Goal: Task Accomplishment & Management: Complete application form

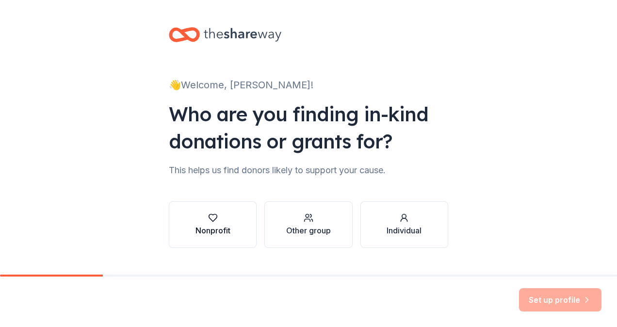
click at [225, 219] on div "button" at bounding box center [212, 218] width 35 height 10
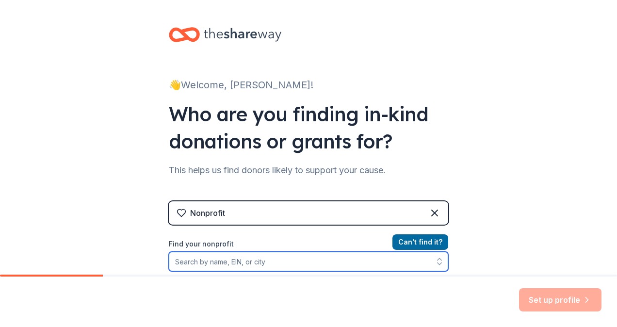
click at [313, 269] on input "Find your nonprofit" at bounding box center [308, 261] width 279 height 19
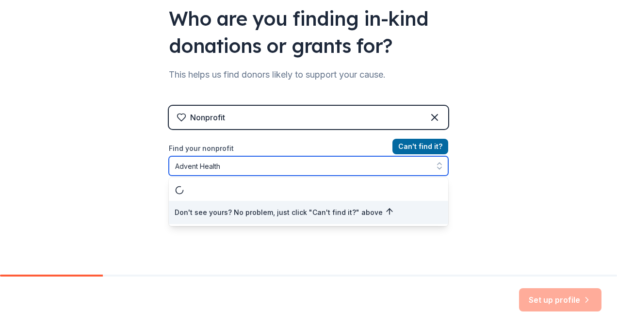
scroll to position [101, 0]
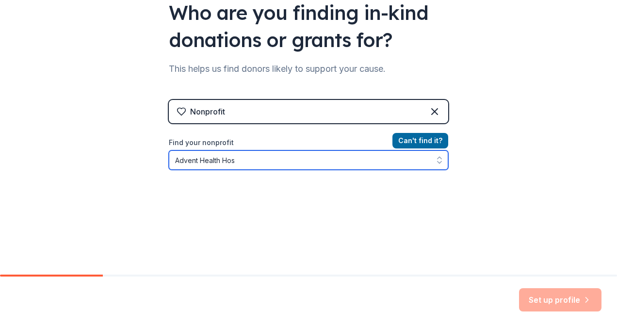
type input "Advent Health Ho"
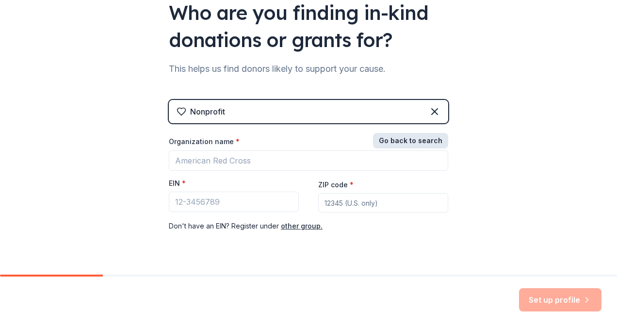
click at [414, 143] on button "Go back to search" at bounding box center [410, 141] width 75 height 16
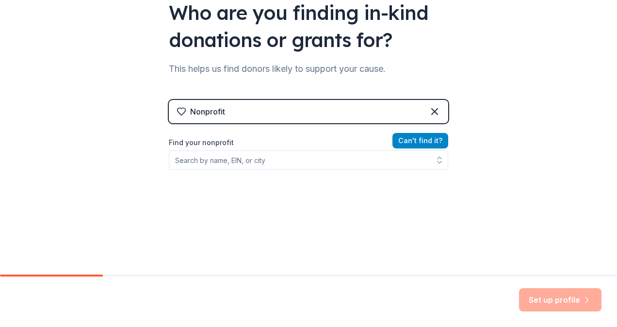
click at [414, 144] on button "Can ' t find it?" at bounding box center [420, 141] width 56 height 16
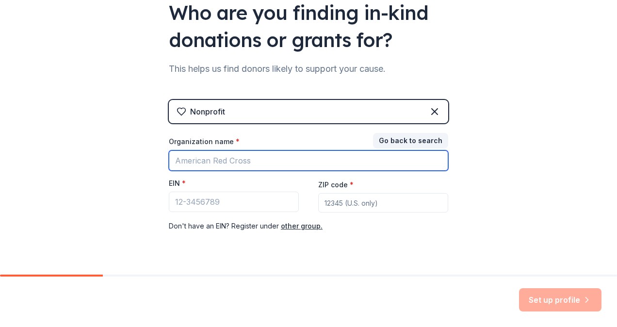
click at [395, 152] on input "Organization name *" at bounding box center [308, 160] width 279 height 20
type input "Advent Health"
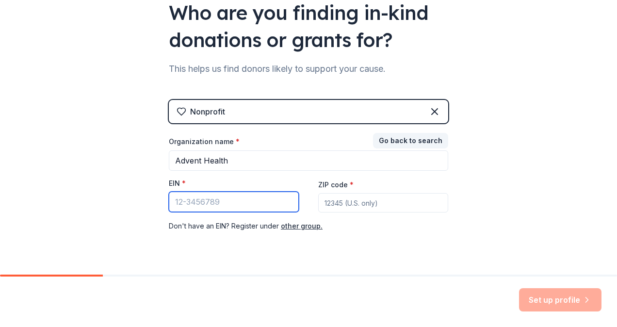
click at [271, 208] on input "EIN *" at bounding box center [234, 201] width 130 height 20
click at [303, 225] on button "other group." at bounding box center [302, 226] width 42 height 12
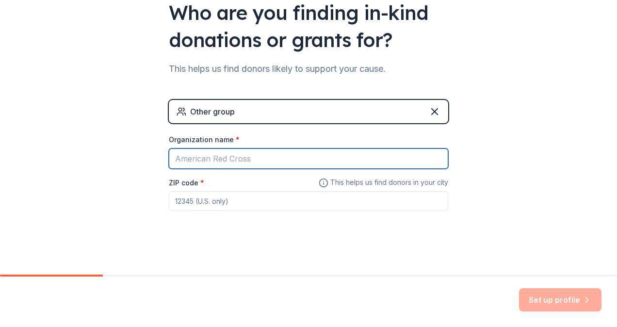
click at [272, 160] on input "Organization name *" at bounding box center [308, 158] width 279 height 20
type input "Advent Health"
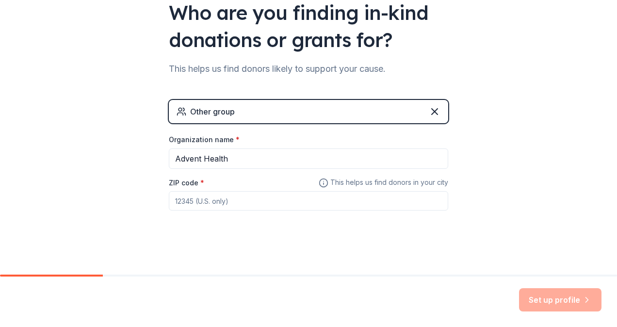
click at [274, 202] on input "ZIP code *" at bounding box center [308, 200] width 279 height 19
type input "32817"
click at [544, 292] on button "Set up profile" at bounding box center [560, 299] width 82 height 23
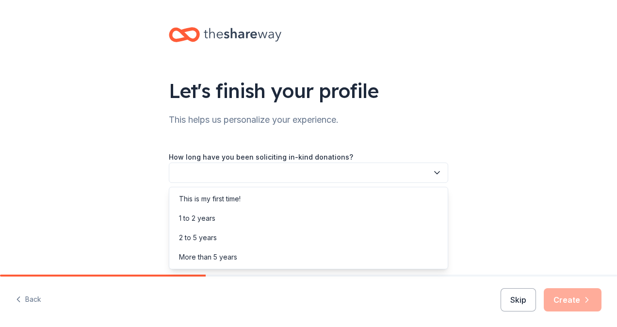
click at [338, 164] on button "button" at bounding box center [308, 172] width 279 height 20
click at [337, 202] on div "This is my first time!" at bounding box center [308, 198] width 274 height 19
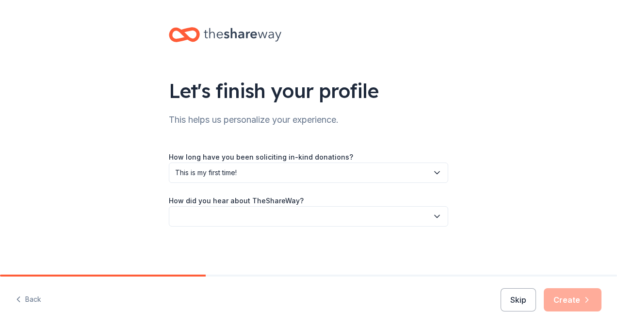
click at [329, 216] on button "button" at bounding box center [308, 216] width 279 height 20
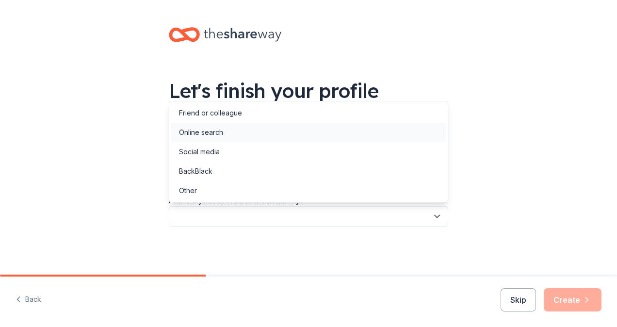
click at [307, 129] on div "Online search" at bounding box center [308, 132] width 274 height 19
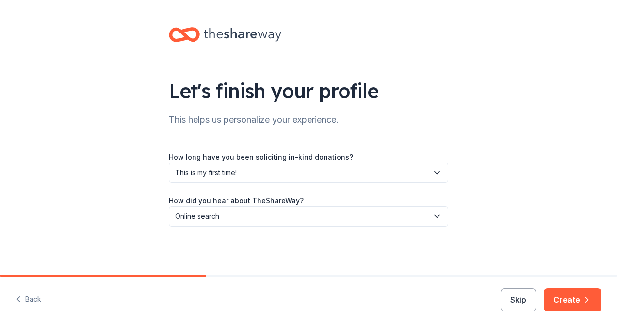
click at [585, 300] on icon "button" at bounding box center [587, 300] width 10 height 10
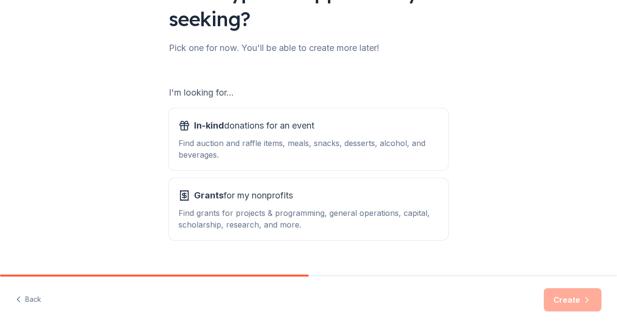
scroll to position [117, 0]
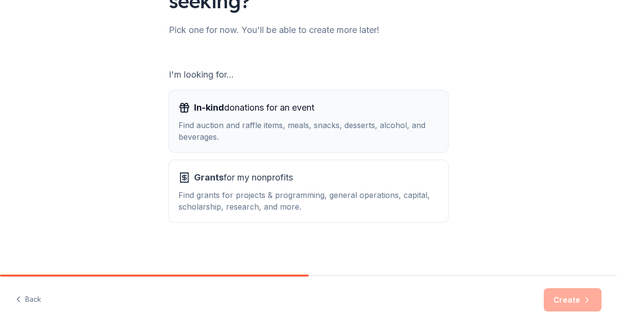
click at [389, 121] on div "Find auction and raffle items, meals, snacks, desserts, alcohol, and beverages." at bounding box center [308, 130] width 260 height 23
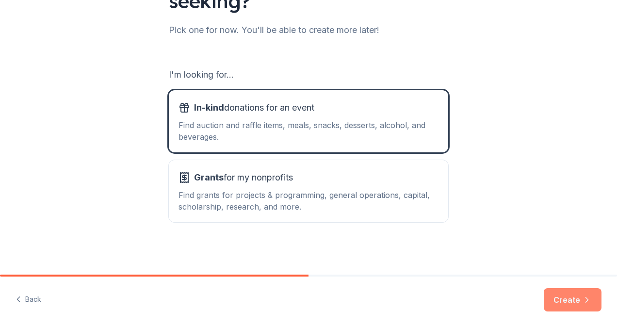
click at [572, 296] on button "Create" at bounding box center [572, 299] width 58 height 23
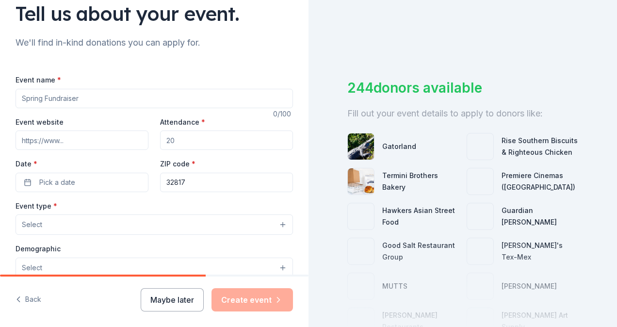
scroll to position [78, 0]
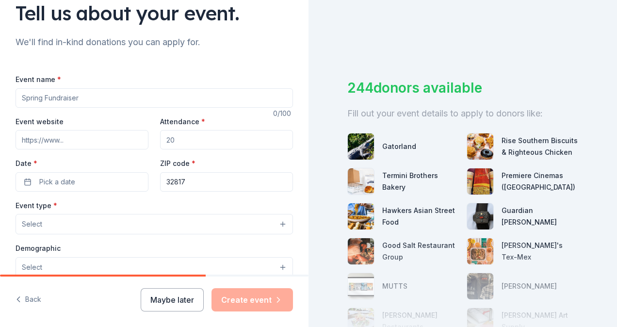
click at [157, 87] on div "Event name *" at bounding box center [154, 90] width 277 height 34
click at [157, 90] on input "Event name *" at bounding box center [154, 97] width 277 height 19
type input "Advent Health Sports Med & Rehab Week"
click at [122, 146] on input "Event website" at bounding box center [82, 139] width 133 height 19
click at [188, 144] on input "Attendance *" at bounding box center [226, 139] width 133 height 19
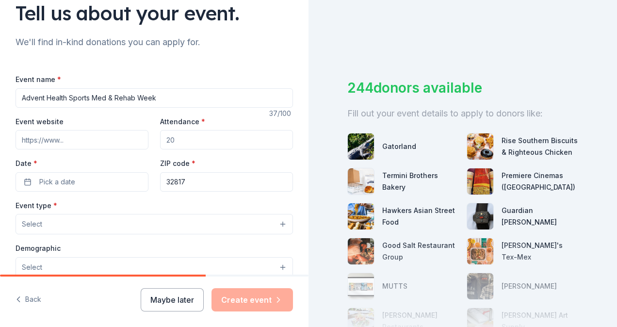
click at [578, 19] on div "244 donors available Fill out your event details to apply to donors like: Gator…" at bounding box center [462, 163] width 308 height 327
click at [254, 129] on div "Attendance *" at bounding box center [226, 132] width 133 height 34
click at [239, 140] on input "Attendance *" at bounding box center [226, 139] width 133 height 19
type input "59"
click at [118, 175] on button "Pick a date" at bounding box center [82, 181] width 133 height 19
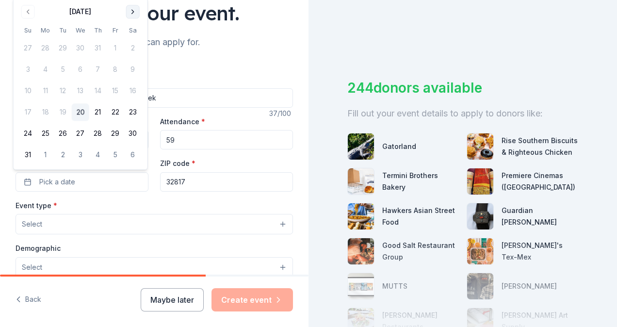
click at [134, 15] on button "Go to next month" at bounding box center [133, 12] width 14 height 14
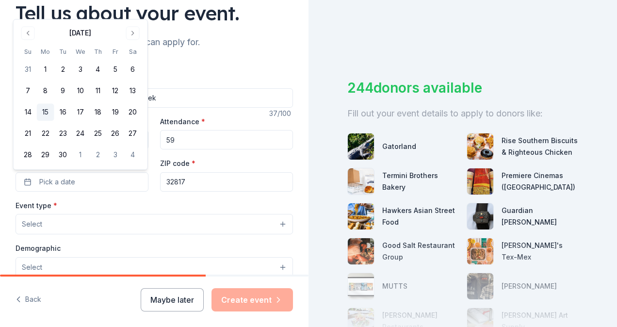
click at [46, 115] on button "15" at bounding box center [45, 112] width 17 height 17
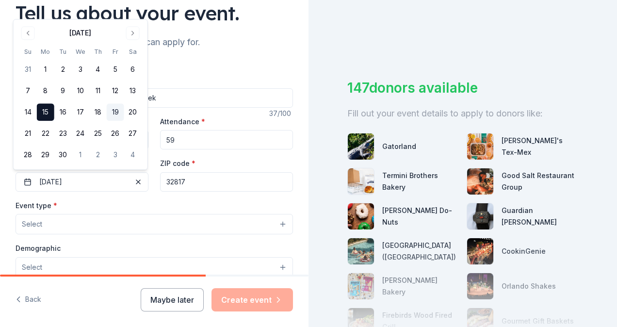
click at [117, 111] on button "19" at bounding box center [115, 112] width 17 height 17
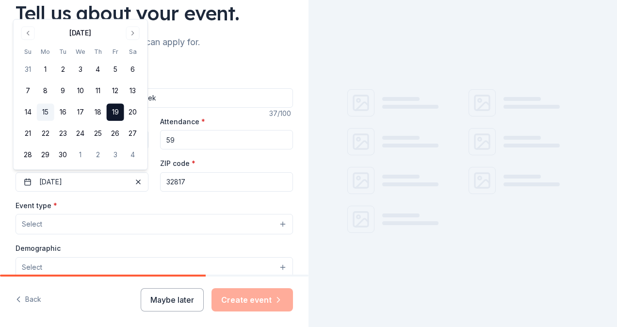
click at [48, 111] on button "15" at bounding box center [45, 112] width 17 height 17
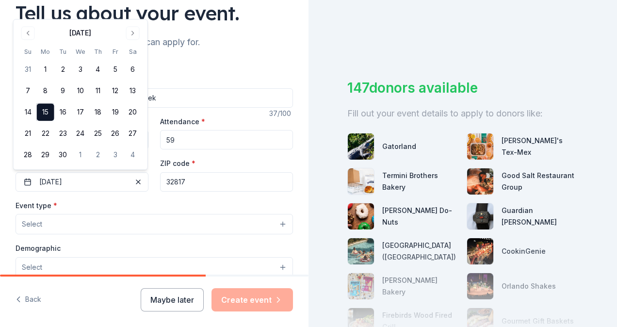
click at [209, 166] on div "ZIP code * 32817" at bounding box center [226, 174] width 133 height 34
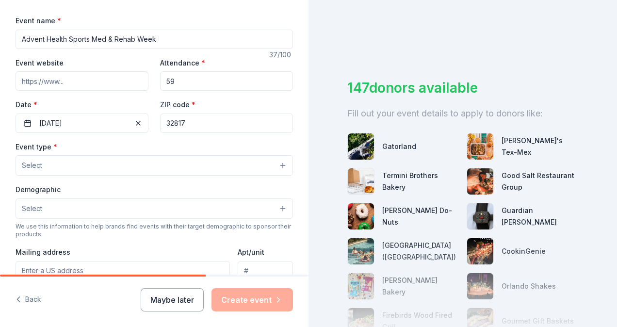
scroll to position [139, 0]
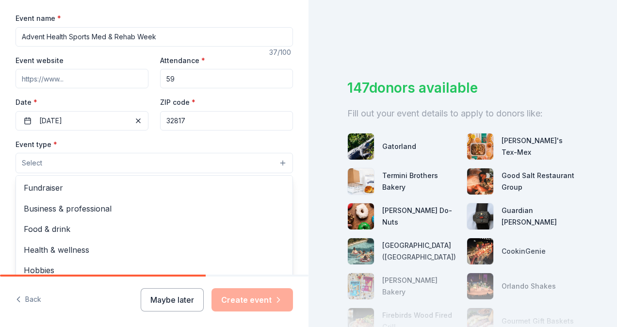
click at [206, 159] on button "Select" at bounding box center [154, 163] width 277 height 20
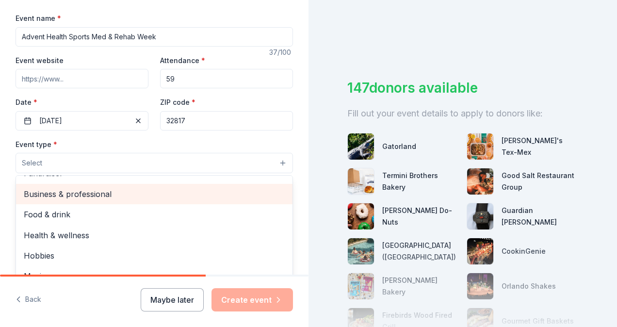
scroll to position [32, 0]
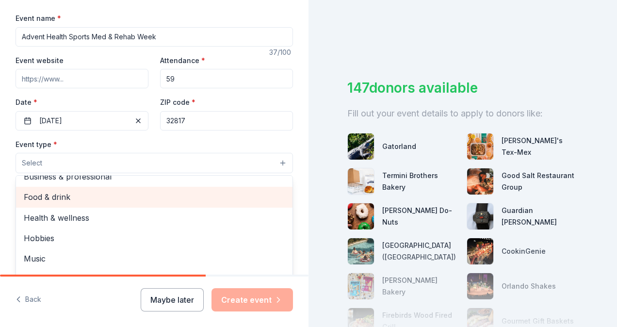
click at [175, 195] on span "Food & drink" at bounding box center [154, 196] width 261 height 13
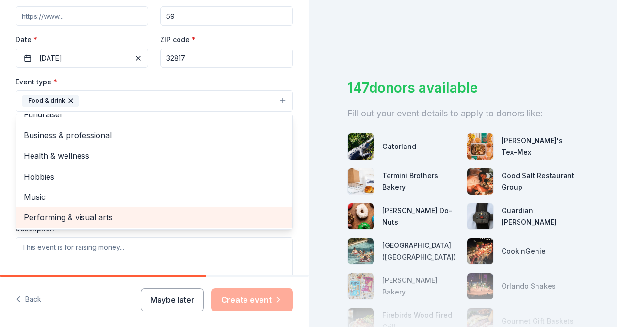
scroll to position [202, 0]
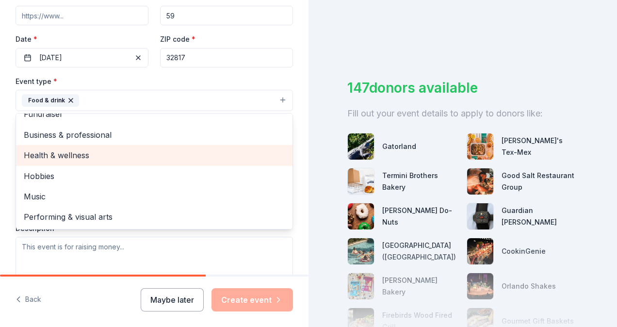
click at [132, 157] on span "Health & wellness" at bounding box center [154, 155] width 261 height 13
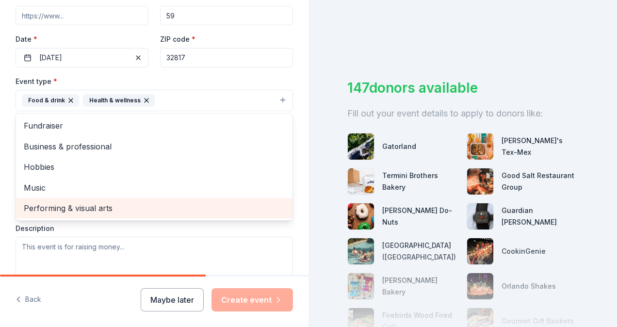
scroll to position [162, 0]
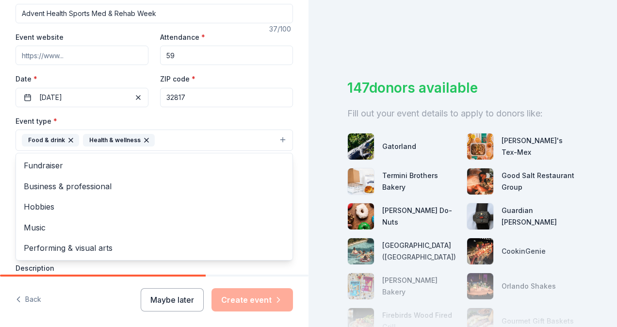
click at [167, 269] on div "Event type * Food & drink Health & wellness Fundraiser Business & professional …" at bounding box center [154, 217] width 277 height 205
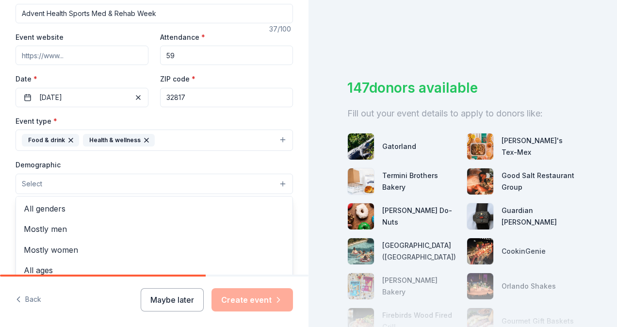
click at [207, 181] on button "Select" at bounding box center [154, 184] width 277 height 20
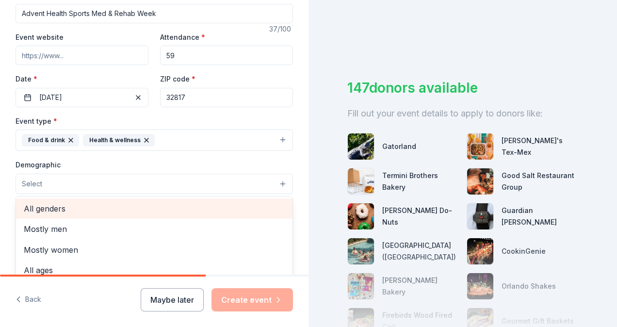
click at [167, 212] on span "All genders" at bounding box center [154, 208] width 261 height 13
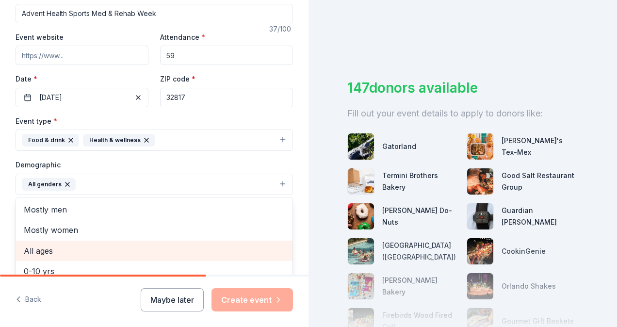
click at [167, 245] on span "All ages" at bounding box center [154, 250] width 261 height 13
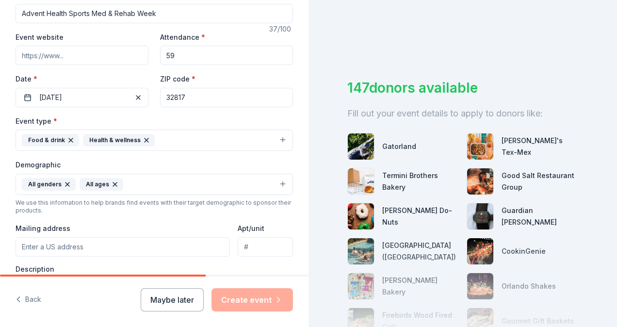
click at [113, 183] on icon "button" at bounding box center [115, 184] width 4 height 4
click at [114, 184] on button "All genders" at bounding box center [154, 184] width 277 height 21
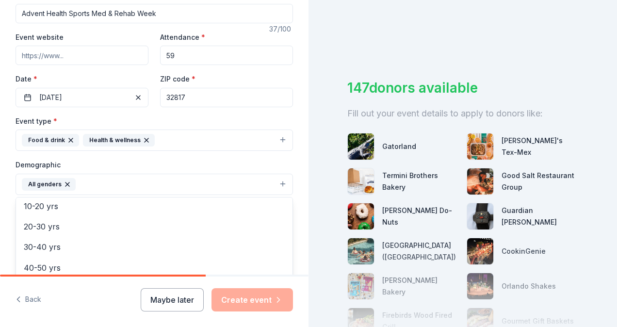
scroll to position [85, 0]
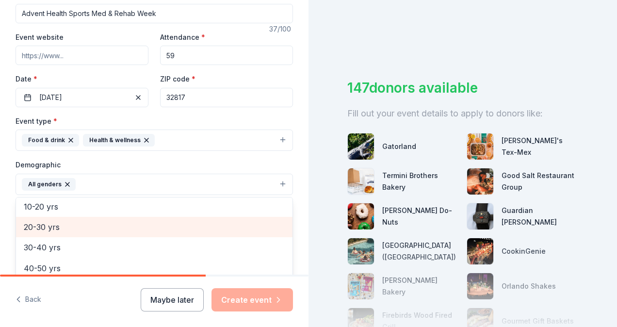
click at [100, 226] on span "20-30 yrs" at bounding box center [154, 227] width 261 height 13
click at [104, 226] on span "30-40 yrs" at bounding box center [154, 227] width 261 height 13
click at [103, 226] on span "40-50 yrs" at bounding box center [154, 227] width 261 height 13
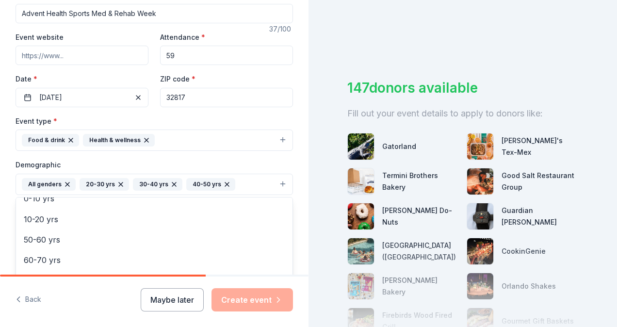
click at [249, 157] on div "Event type * Food & drink Health & wellness Demographic All genders 20-30 yrs 3…" at bounding box center [154, 218] width 277 height 206
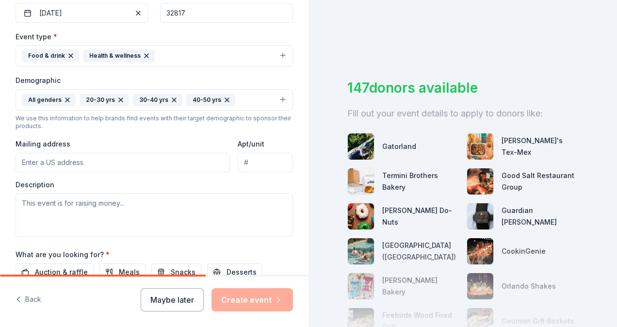
scroll to position [266, 0]
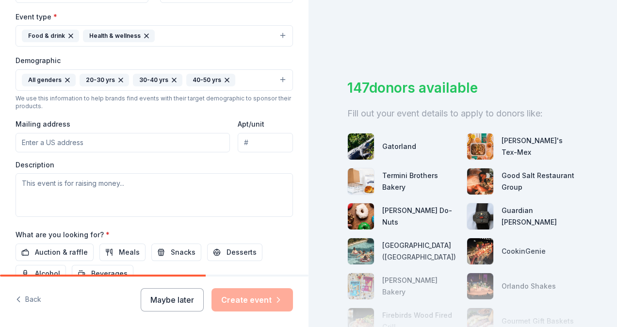
click at [158, 145] on input "Mailing address" at bounding box center [123, 142] width 214 height 19
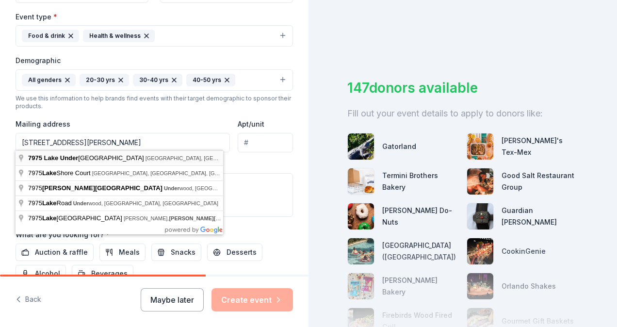
type input "7975 Lake Underhill Road, Orlando, FL, 32822"
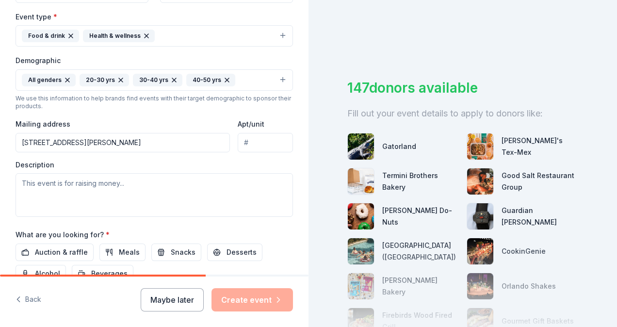
click at [275, 146] on input "Apt/unit" at bounding box center [264, 142] width 55 height 19
click at [201, 194] on textarea at bounding box center [154, 195] width 277 height 44
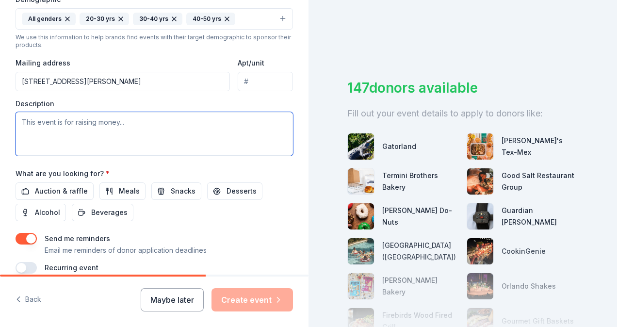
scroll to position [328, 0]
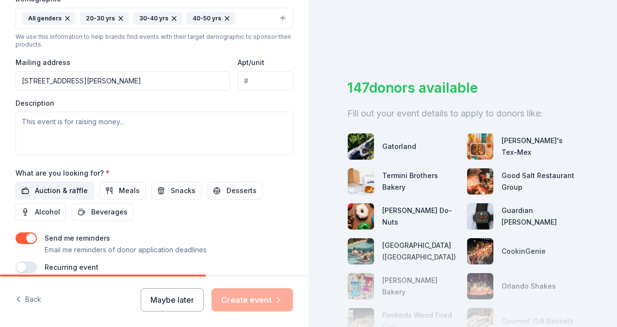
click at [61, 188] on span "Auction & raffle" at bounding box center [61, 191] width 53 height 12
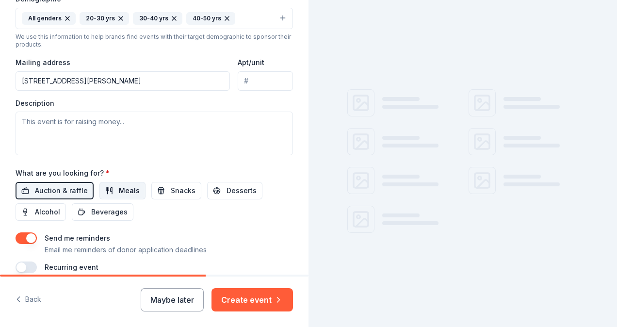
click at [110, 182] on button "Meals" at bounding box center [122, 190] width 46 height 17
click at [207, 183] on button "Desserts" at bounding box center [234, 190] width 55 height 17
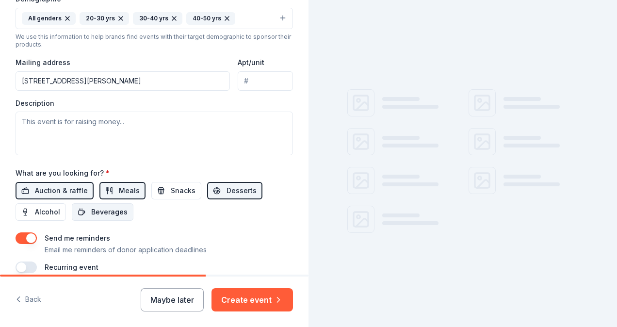
click at [116, 210] on span "Beverages" at bounding box center [109, 212] width 36 height 12
click at [182, 185] on span "Snacks" at bounding box center [183, 191] width 25 height 12
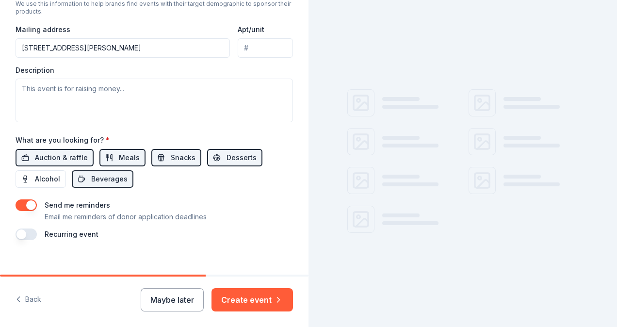
scroll to position [361, 0]
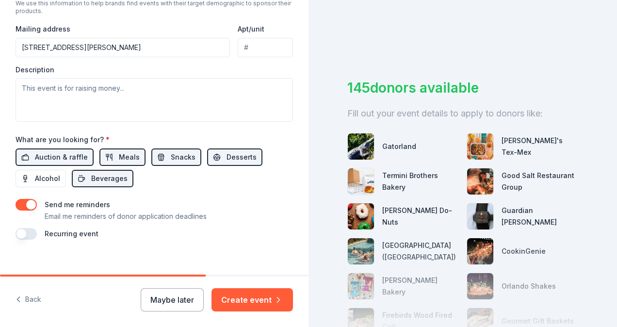
click at [31, 199] on button "button" at bounding box center [26, 205] width 21 height 12
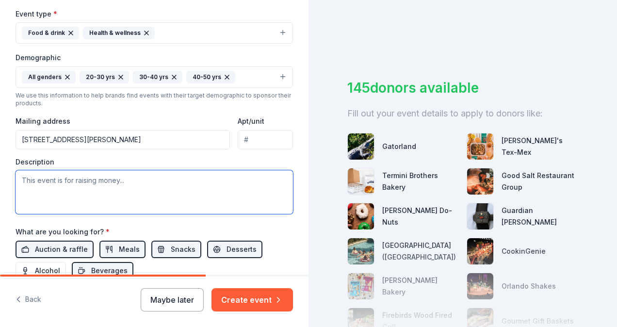
click at [131, 175] on textarea at bounding box center [154, 192] width 277 height 44
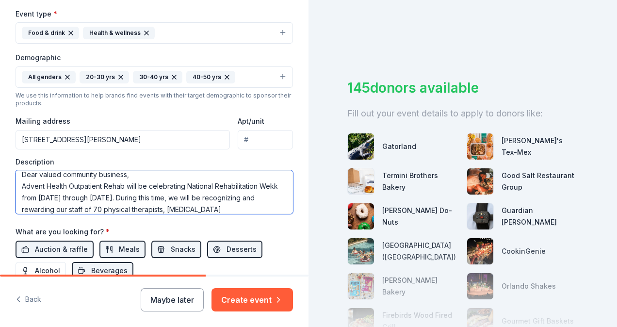
scroll to position [17, 0]
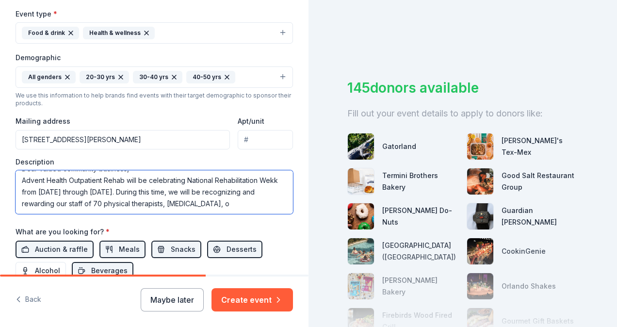
click at [131, 175] on textarea "Dear valued community business, Advent Health Outpatient Rehab will be celebrat…" at bounding box center [154, 192] width 277 height 44
click at [144, 206] on textarea "Dear valued community business, Advent Health Outpatient Rehab ill be celebrati…" at bounding box center [154, 192] width 277 height 44
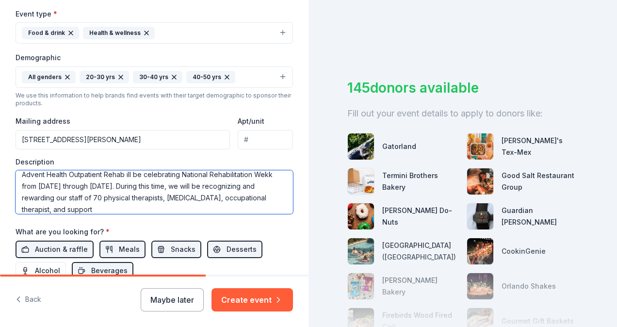
click at [178, 211] on textarea "Dear valued community business, Advent Health Outpatient Rehab ill be celebrati…" at bounding box center [154, 192] width 277 height 44
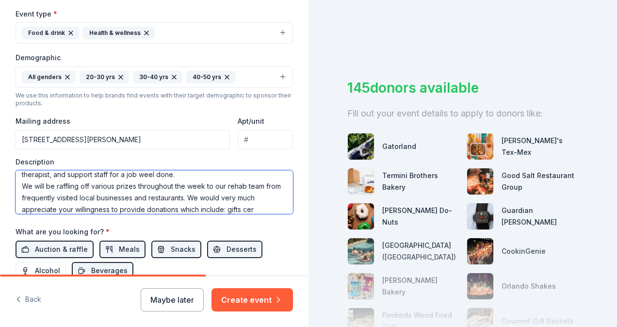
scroll to position [64, 0]
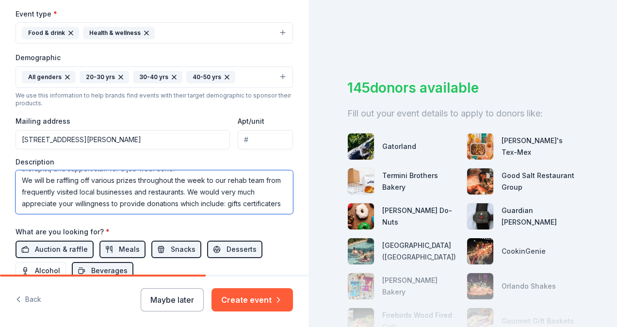
click at [40, 207] on textarea "Dear valued community business, Advent Health Outpatient Rehab ill be celebrati…" at bounding box center [154, 192] width 277 height 44
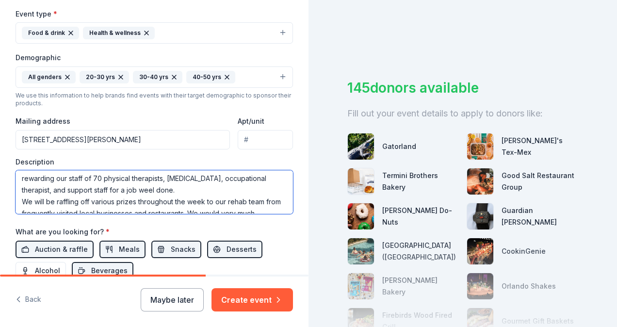
scroll to position [0, 0]
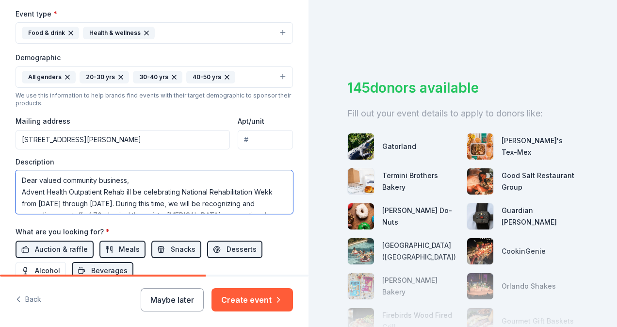
drag, startPoint x: 168, startPoint y: 199, endPoint x: 0, endPoint y: 96, distance: 196.4
click at [0, 96] on html "Tell us about your event. We'll find in-kind donations you can apply for. Event…" at bounding box center [308, 163] width 617 height 327
click at [55, 187] on textarea "Dear valued community business, Advent Health Outpatient Rehab ill be celebrati…" at bounding box center [154, 192] width 277 height 44
click at [30, 200] on textarea "Dear valued community business, Advent Health Outpatient Rehab ill be celebrati…" at bounding box center [154, 192] width 277 height 44
click at [119, 187] on textarea "Dear valued community business, Advent Health Outpatient Rehab ill be celebrati…" at bounding box center [154, 192] width 277 height 44
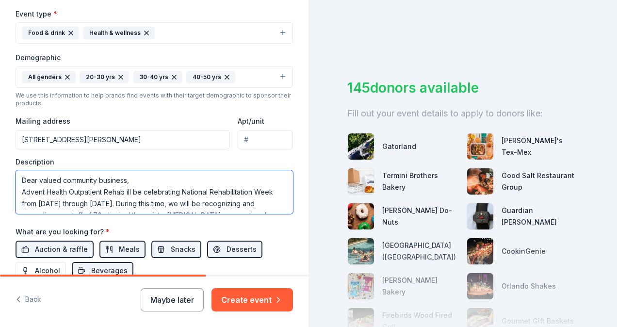
click at [125, 189] on textarea "Dear valued community business, Advent Health Outpatient Rehab ill be celebrati…" at bounding box center [154, 192] width 277 height 44
click at [221, 184] on textarea "Dear valued community business, Advent Health Outpatient Rehab will be celebrat…" at bounding box center [154, 192] width 277 height 44
drag, startPoint x: 165, startPoint y: 201, endPoint x: -2, endPoint y: 141, distance: 177.2
click at [0, 141] on html "Tell us about your event. We'll find in-kind donations you can apply for. Event…" at bounding box center [308, 163] width 617 height 327
type textarea "Dear valued community business, Advent Health Outpatient Rehab will be celebrat…"
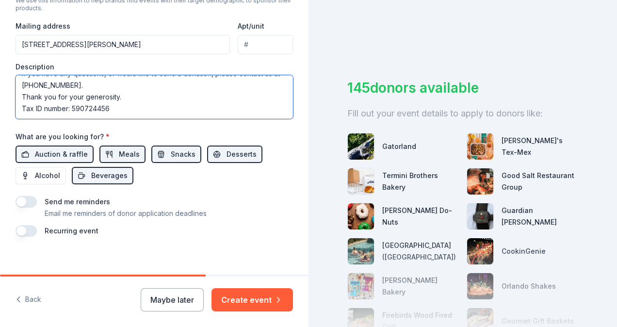
scroll to position [364, 0]
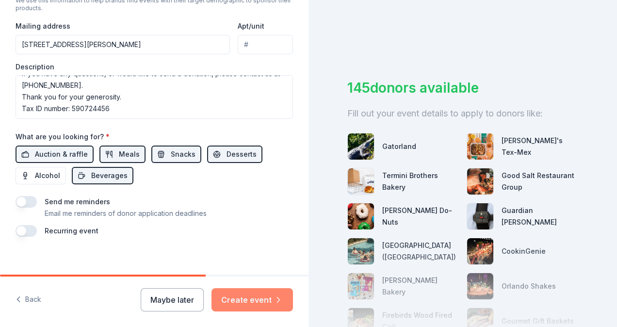
click at [269, 297] on button "Create event" at bounding box center [251, 299] width 81 height 23
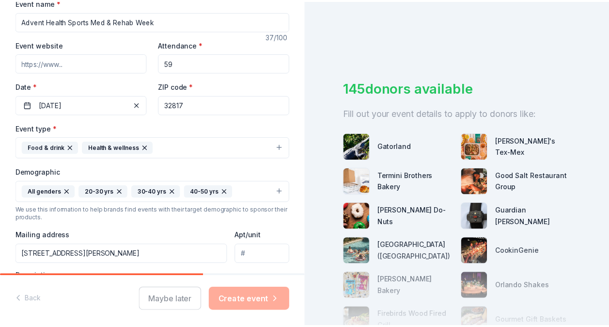
scroll to position [162, 0]
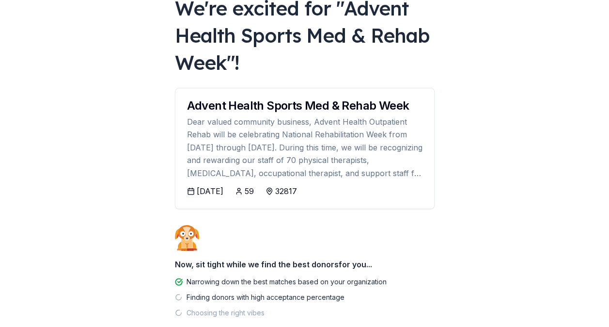
scroll to position [122, 0]
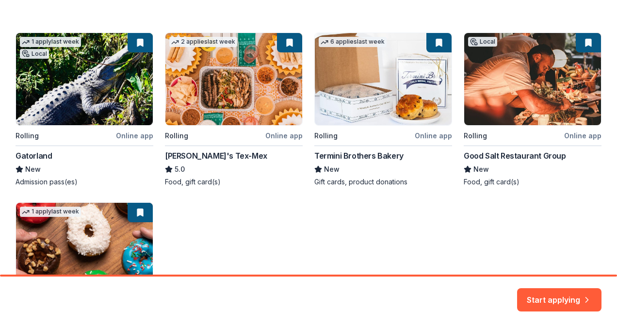
scroll to position [167, 0]
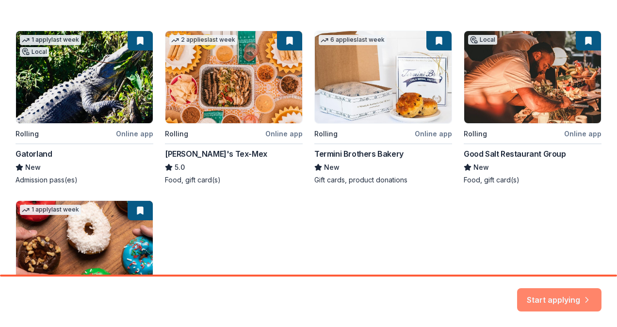
click at [567, 302] on button "Start applying" at bounding box center [559, 293] width 84 height 23
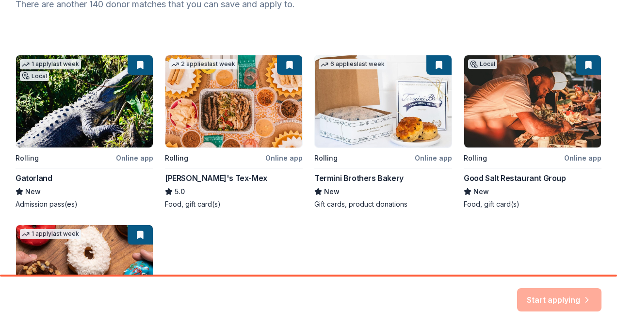
scroll to position [199, 0]
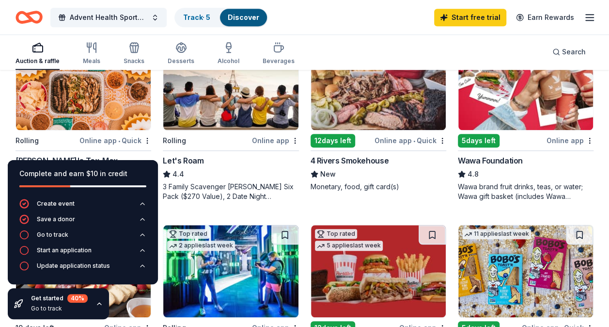
scroll to position [319, 0]
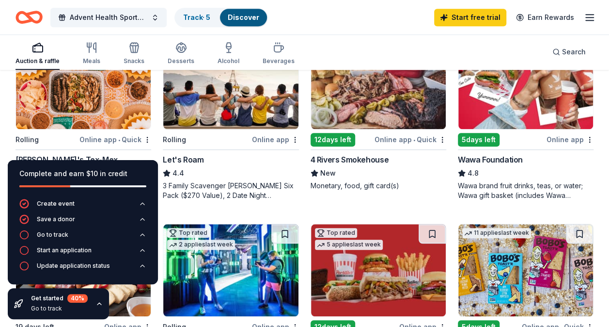
click at [362, 125] on img at bounding box center [378, 83] width 135 height 92
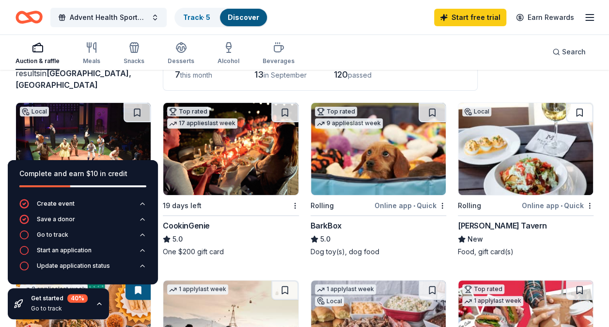
scroll to position [135, 0]
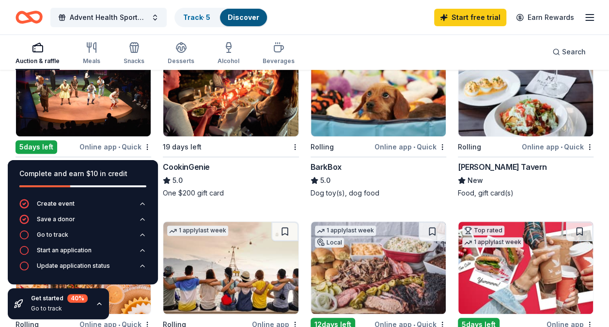
click at [519, 116] on img at bounding box center [525, 90] width 135 height 92
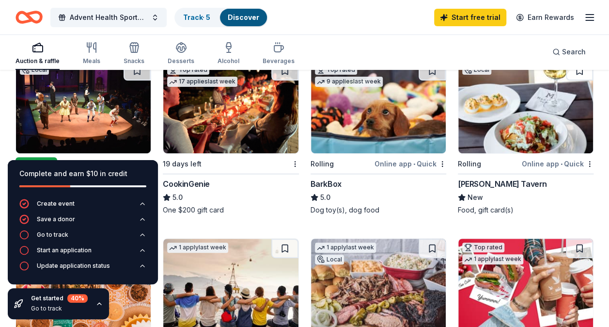
scroll to position [125, 0]
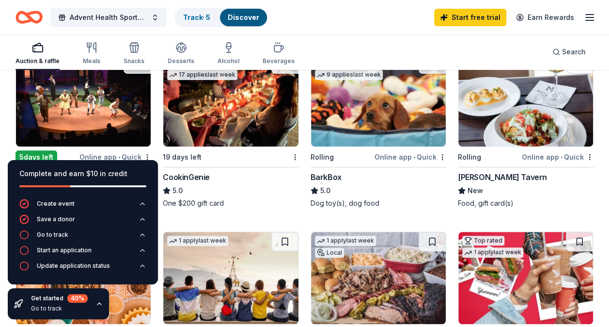
click at [103, 44] on div "Auction & raffle Meals Snacks Desserts Alcohol Beverages" at bounding box center [155, 54] width 279 height 32
click at [86, 42] on icon "button" at bounding box center [92, 48] width 12 height 12
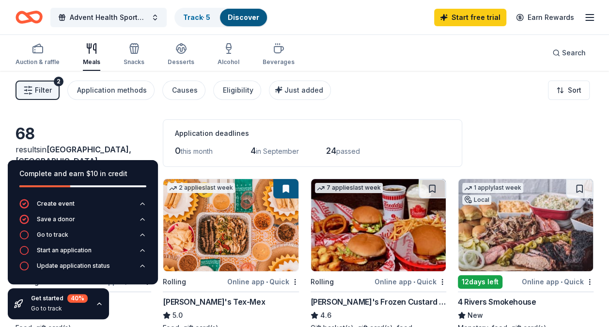
click at [52, 84] on button "Filter 2" at bounding box center [38, 89] width 44 height 19
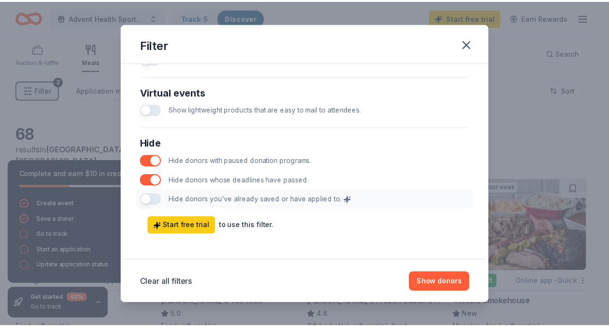
scroll to position [505, 0]
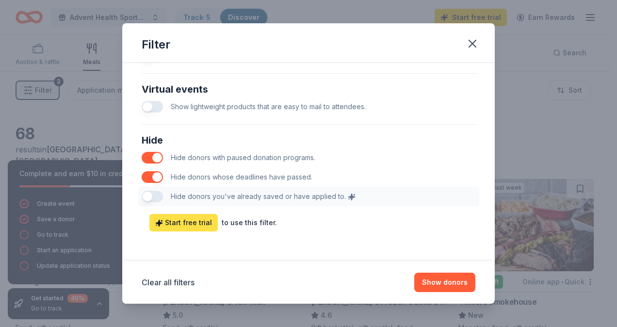
click at [172, 214] on link "Start free trial" at bounding box center [183, 222] width 68 height 17
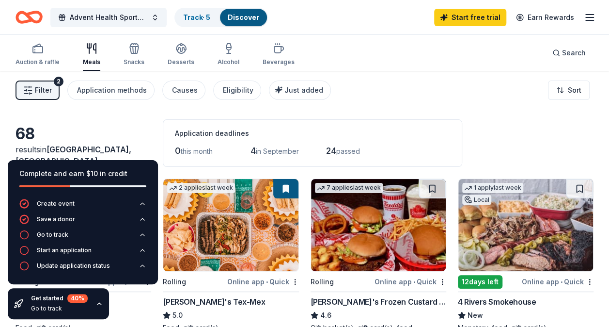
scroll to position [0, 0]
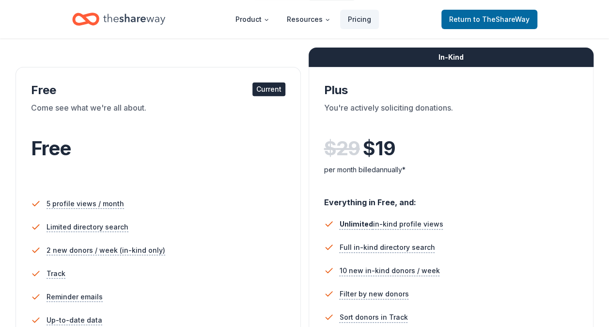
scroll to position [141, 0]
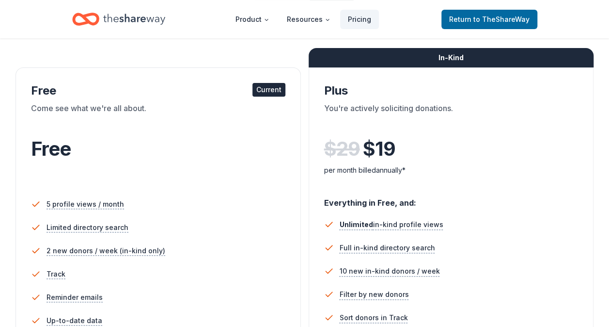
click at [269, 78] on div "Free Current Come see what we're all about. Free 5 profile views / month Limite…" at bounding box center [158, 241] width 285 height 349
click at [269, 83] on div "Current" at bounding box center [269, 90] width 33 height 14
click at [41, 97] on div "Free Current" at bounding box center [158, 91] width 254 height 16
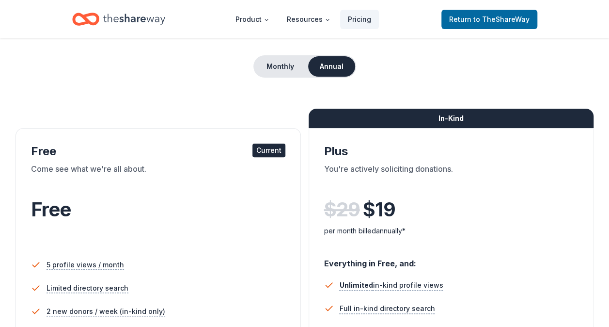
scroll to position [0, 0]
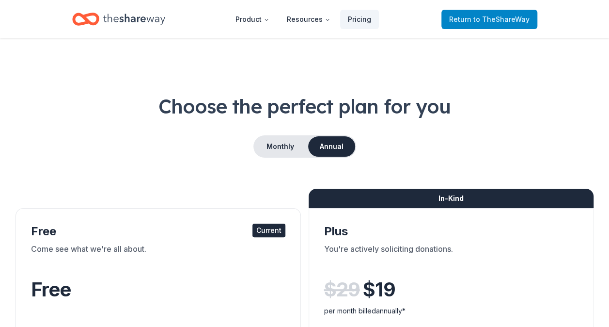
click at [475, 20] on span "Return to TheShareWay" at bounding box center [489, 20] width 80 height 12
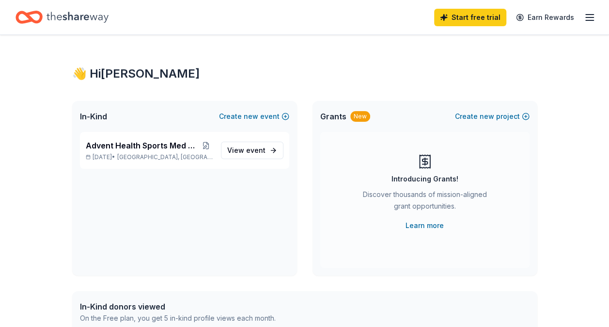
click at [594, 12] on icon "button" at bounding box center [590, 18] width 12 height 12
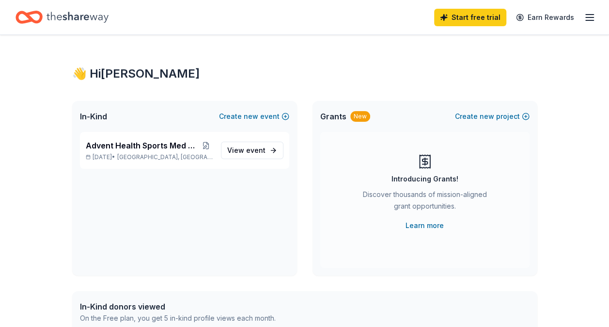
click at [43, 14] on div "Home" at bounding box center [62, 17] width 93 height 23
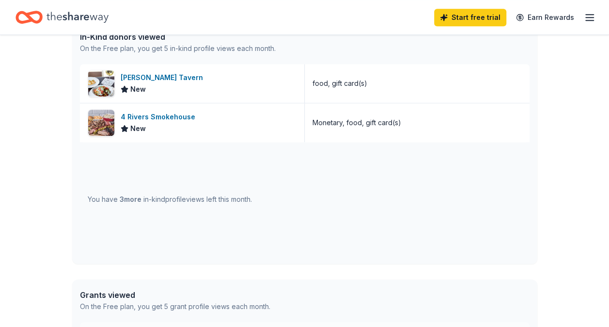
scroll to position [269, 0]
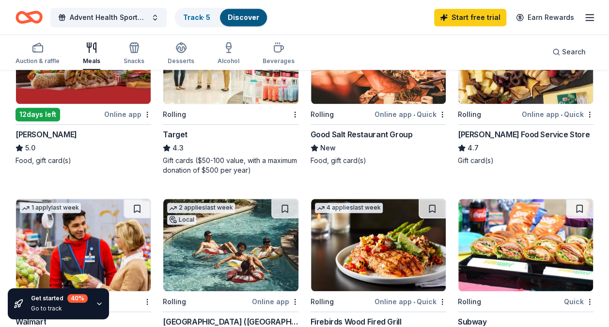
scroll to position [349, 0]
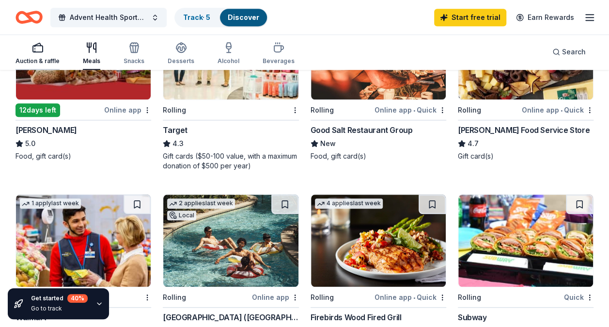
click at [47, 57] on div "Auction & raffle" at bounding box center [38, 53] width 44 height 23
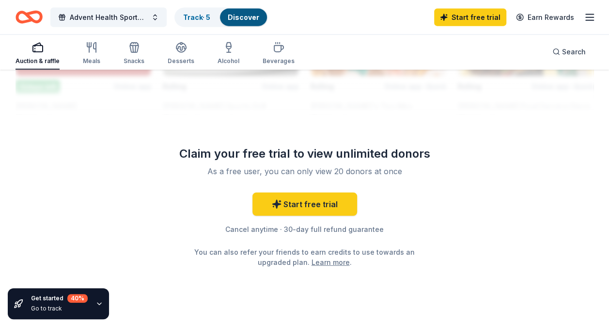
scroll to position [1136, 0]
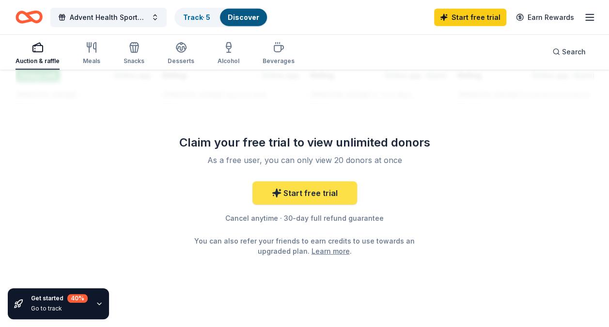
click at [327, 193] on link "Start free trial" at bounding box center [305, 192] width 105 height 23
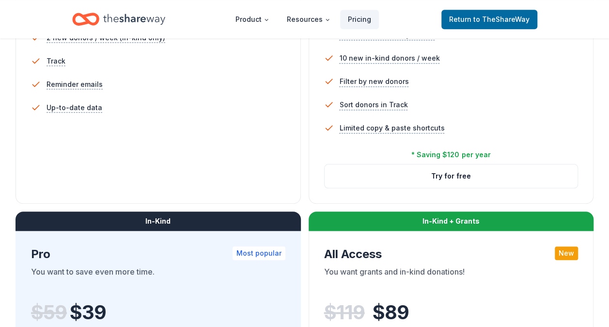
scroll to position [352, 0]
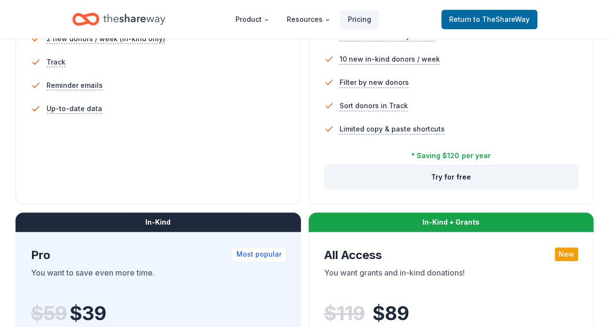
click at [469, 167] on button "Try for free" at bounding box center [451, 176] width 253 height 23
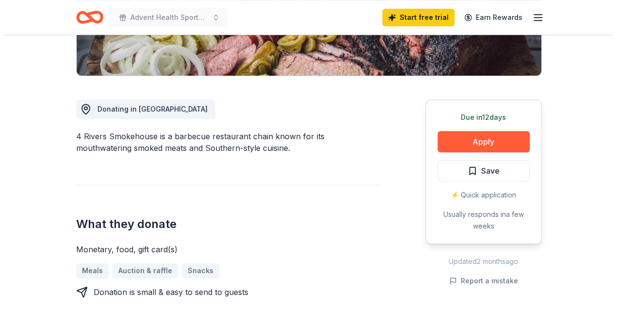
scroll to position [296, 0]
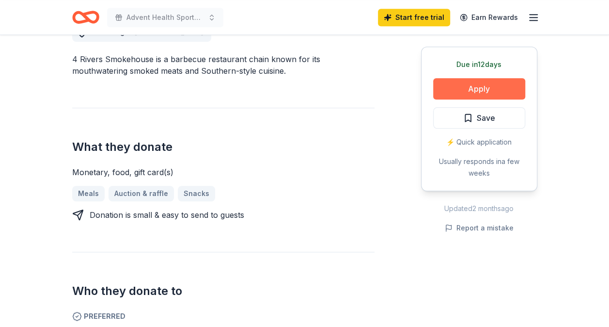
click at [484, 83] on button "Apply" at bounding box center [479, 88] width 92 height 21
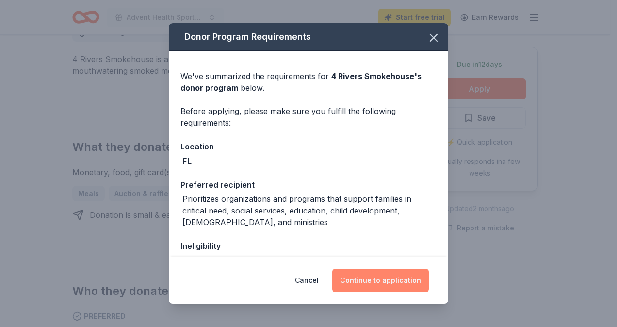
click at [390, 278] on button "Continue to application" at bounding box center [380, 280] width 96 height 23
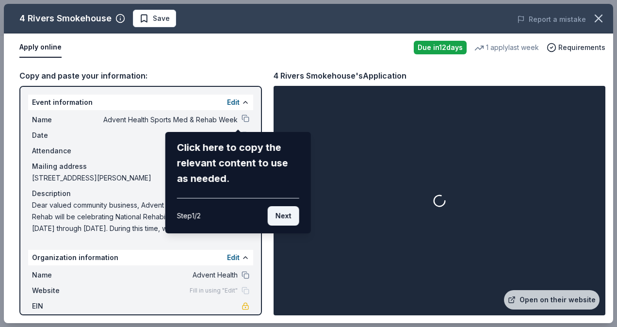
click at [280, 212] on button "Next" at bounding box center [284, 215] width 32 height 19
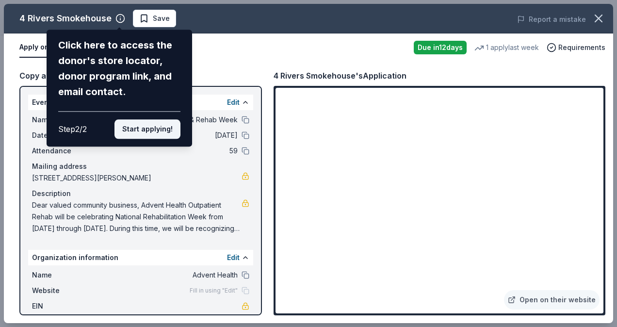
click at [154, 130] on button "Start applying!" at bounding box center [147, 128] width 66 height 19
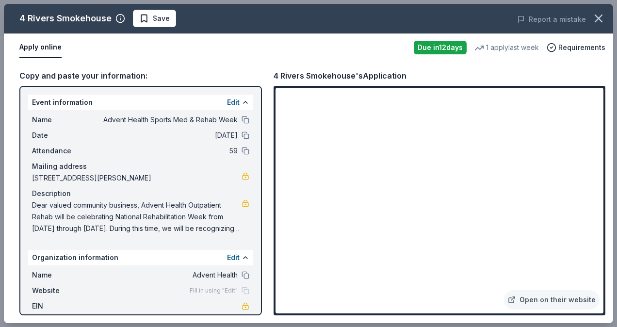
drag, startPoint x: 259, startPoint y: 231, endPoint x: 262, endPoint y: 272, distance: 41.3
click at [262, 272] on div "4 Rivers Smokehouse Save Report a mistake Apply online Due in 12 days 1 apply l…" at bounding box center [308, 163] width 609 height 319
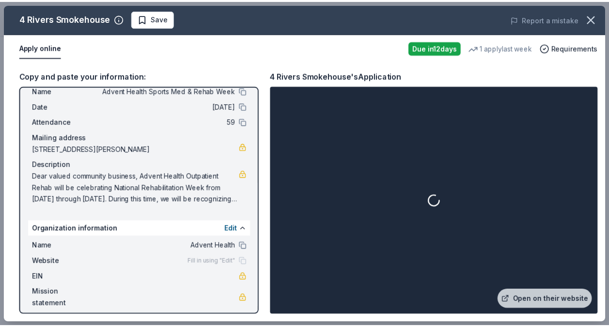
scroll to position [36, 0]
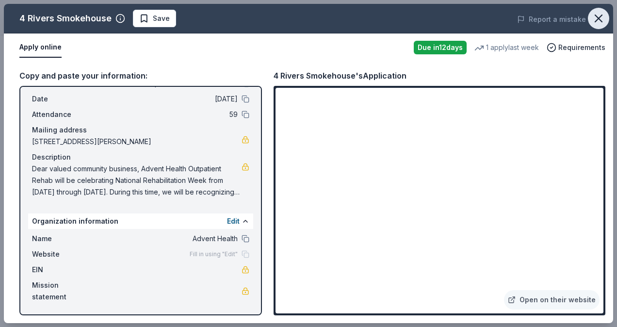
click at [605, 22] on button "button" at bounding box center [597, 18] width 21 height 21
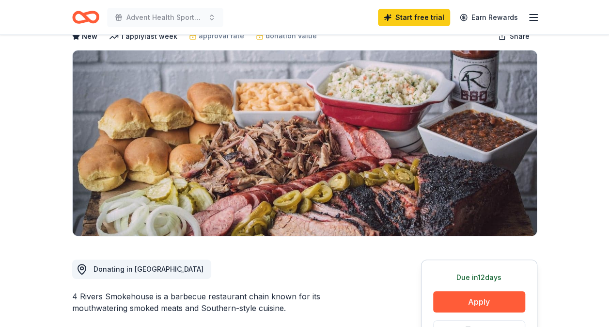
scroll to position [0, 0]
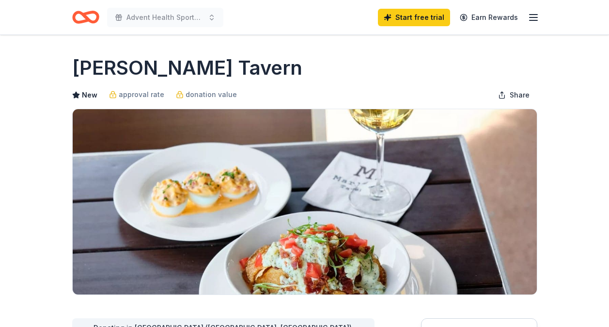
scroll to position [242, 0]
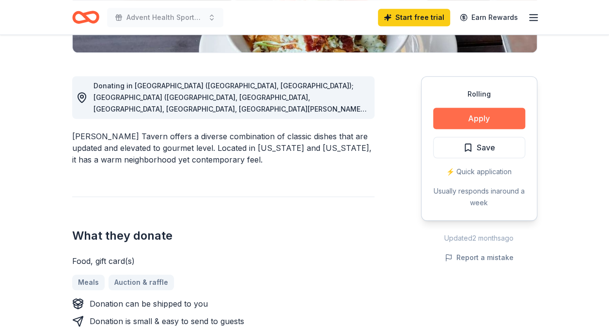
click at [506, 118] on button "Apply" at bounding box center [479, 118] width 92 height 21
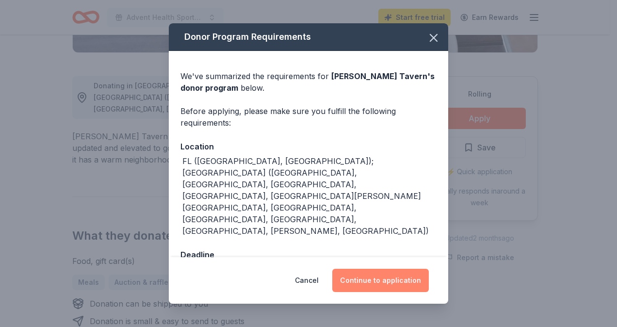
click at [383, 272] on button "Continue to application" at bounding box center [380, 280] width 96 height 23
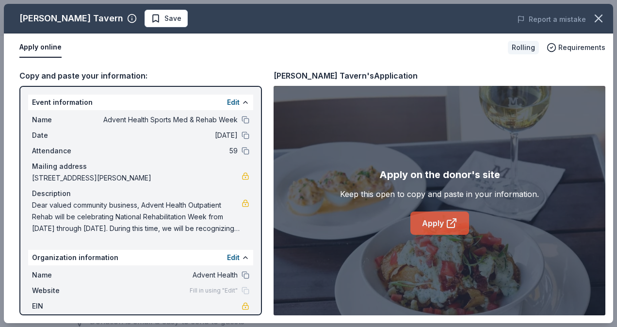
click at [440, 218] on link "Apply" at bounding box center [439, 222] width 59 height 23
click at [600, 17] on icon "button" at bounding box center [598, 19] width 14 height 14
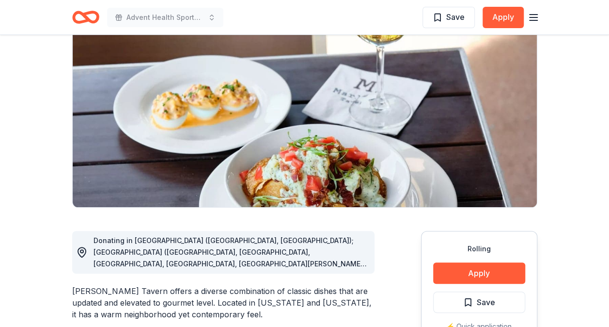
scroll to position [0, 0]
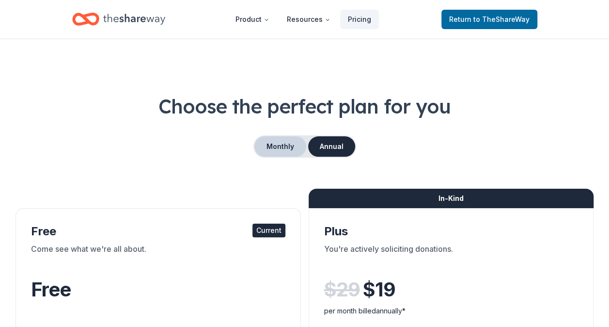
click at [288, 142] on button "Monthly" at bounding box center [280, 146] width 52 height 20
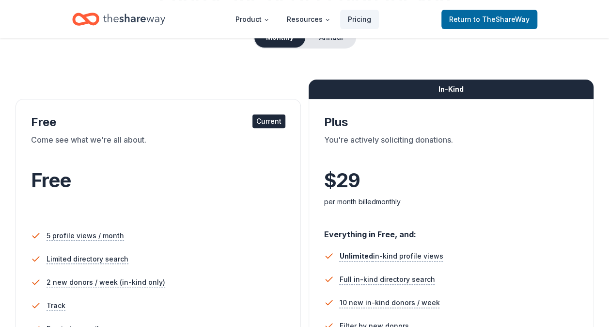
click at [567, 189] on div "$ 29 $" at bounding box center [451, 180] width 254 height 27
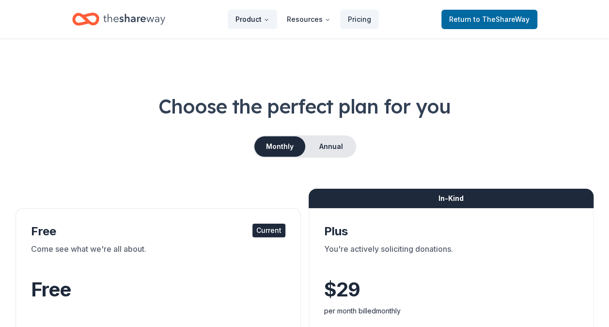
click at [248, 23] on button "Product" at bounding box center [252, 19] width 49 height 19
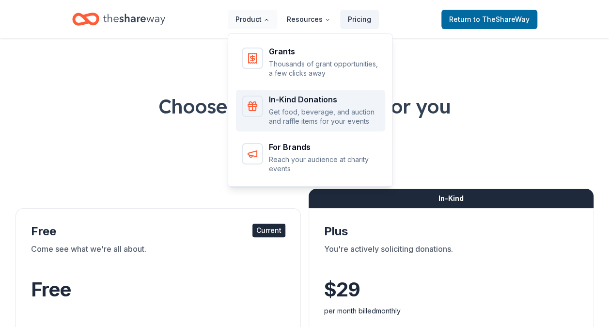
click at [313, 126] on link "In-Kind Donations Get food, beverage, and auction and raffle items for your eve…" at bounding box center [310, 111] width 149 height 42
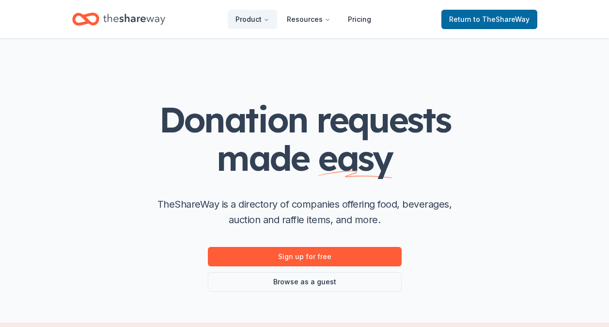
scroll to position [97, 0]
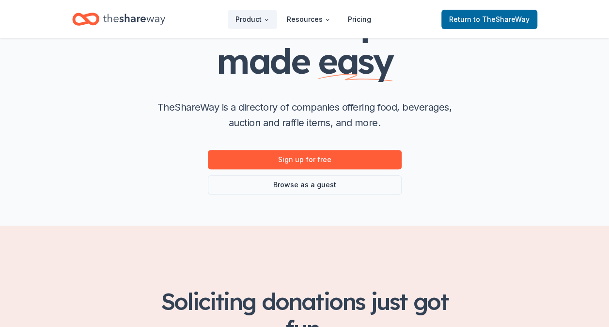
click at [322, 195] on div "Donation requests made easy TheShareWay is a directory of companies offering fo…" at bounding box center [305, 83] width 496 height 284
click at [319, 182] on link "Browse as a guest" at bounding box center [305, 184] width 194 height 19
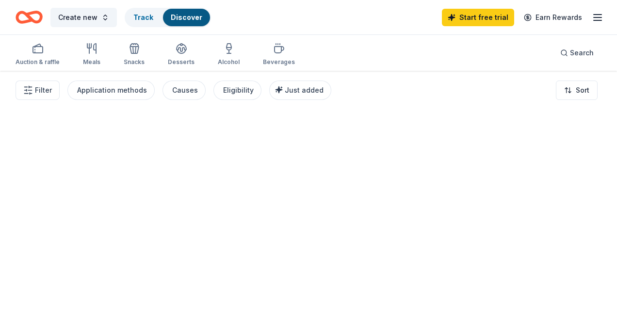
click at [309, 188] on div at bounding box center [308, 199] width 617 height 256
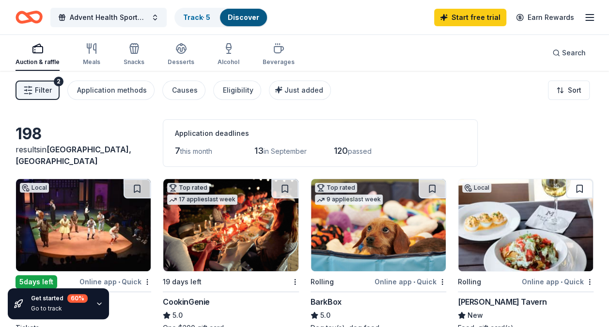
click at [46, 91] on span "Filter" at bounding box center [43, 90] width 17 height 12
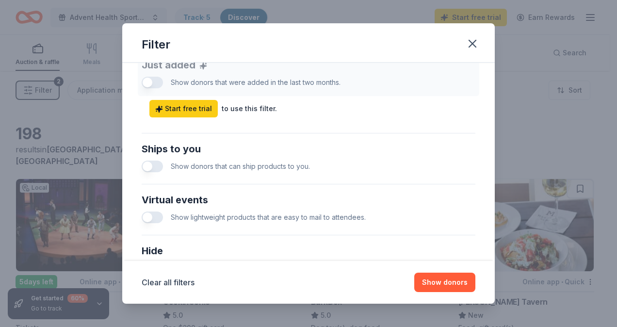
scroll to position [505, 0]
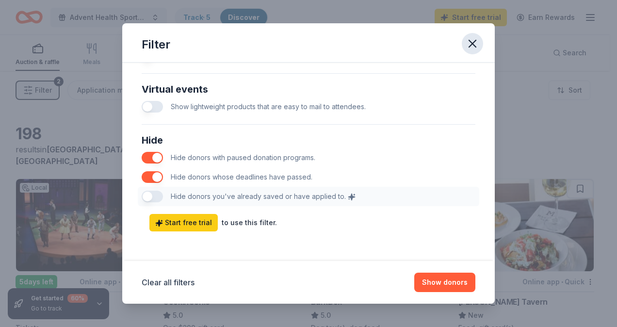
click at [467, 46] on icon "button" at bounding box center [472, 44] width 14 height 14
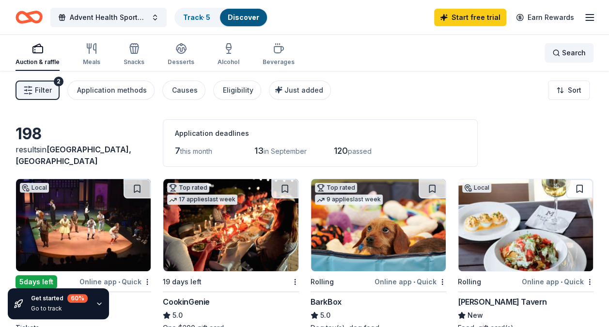
click at [580, 53] on span "Search" at bounding box center [574, 53] width 24 height 12
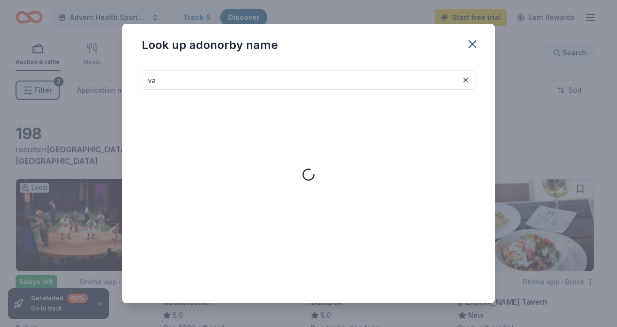
type input "v"
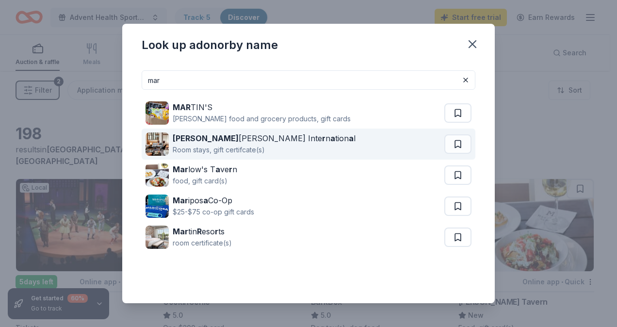
type input "mar"
click at [354, 144] on div "Marr iott Inte r n a tion a l Room stays, gift certifcate(s)" at bounding box center [294, 143] width 299 height 31
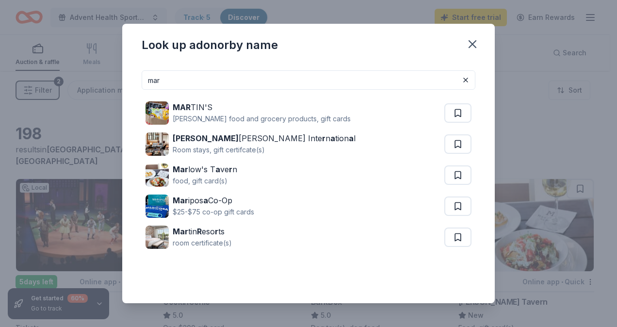
click at [326, 74] on input "mar" at bounding box center [308, 79] width 333 height 19
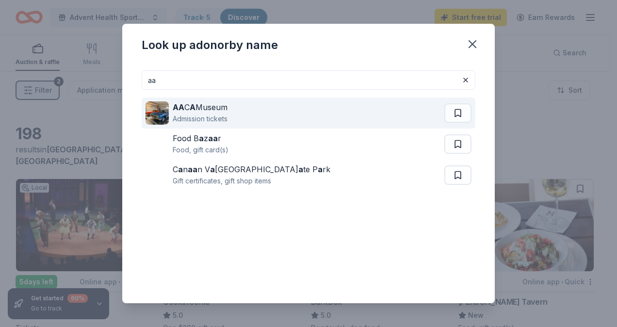
type input "a"
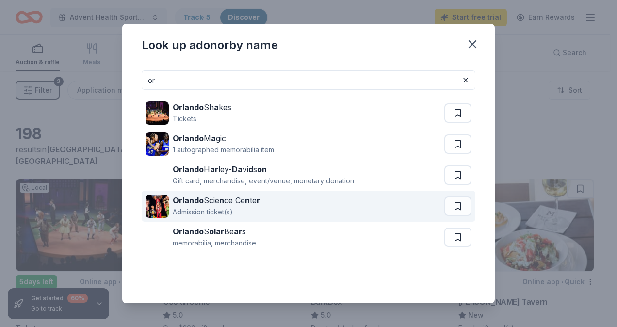
type input "o"
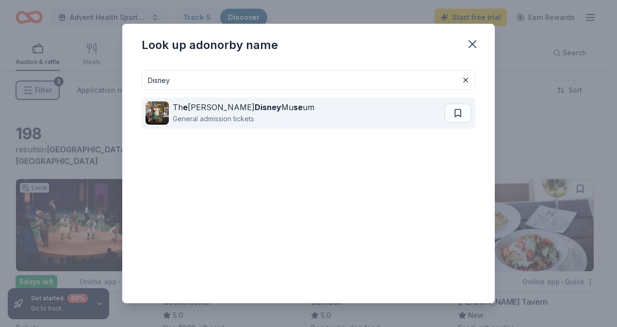
type input "Disney"
click at [314, 126] on div "Th e Walt Disney Mu se um General admission tickets" at bounding box center [294, 112] width 299 height 31
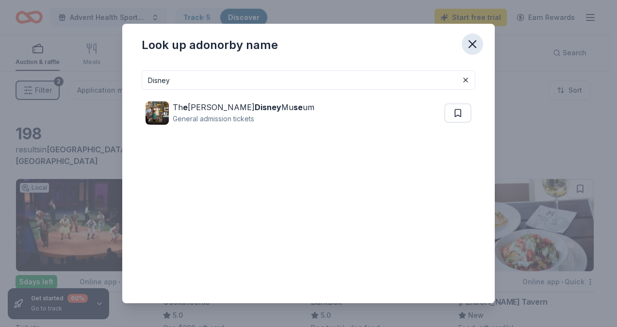
click at [477, 44] on icon "button" at bounding box center [472, 44] width 14 height 14
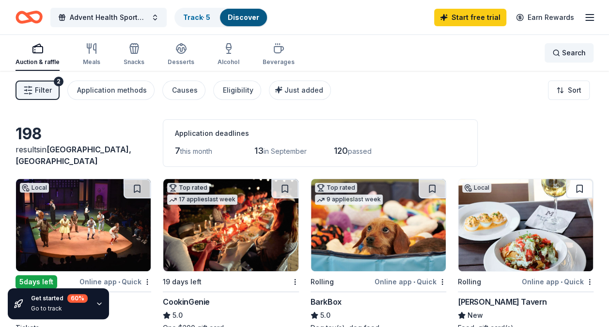
click at [567, 50] on span "Search" at bounding box center [574, 53] width 24 height 12
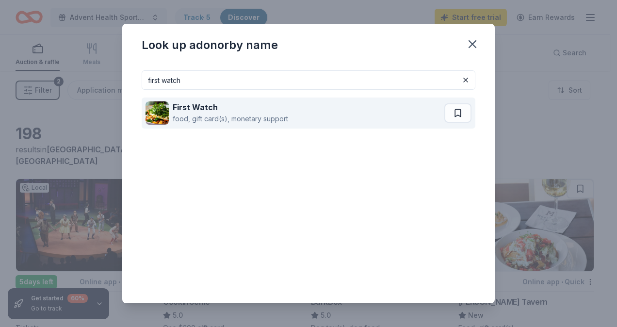
type input "first watch"
click at [368, 117] on div "First Watch food, gift card(s), monetary support" at bounding box center [294, 112] width 299 height 31
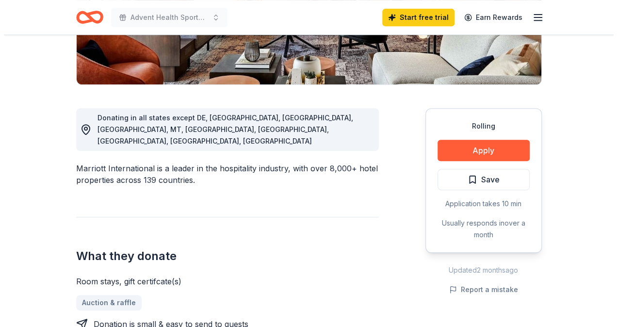
scroll to position [250, 0]
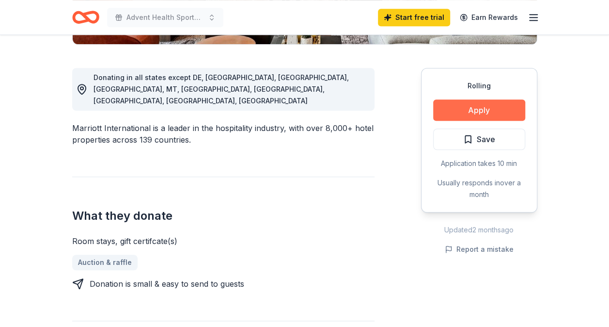
click at [479, 108] on button "Apply" at bounding box center [479, 109] width 92 height 21
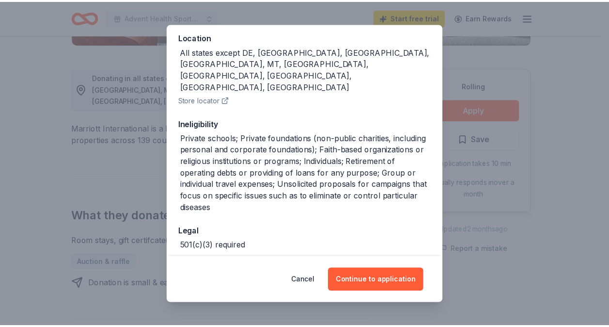
scroll to position [120, 0]
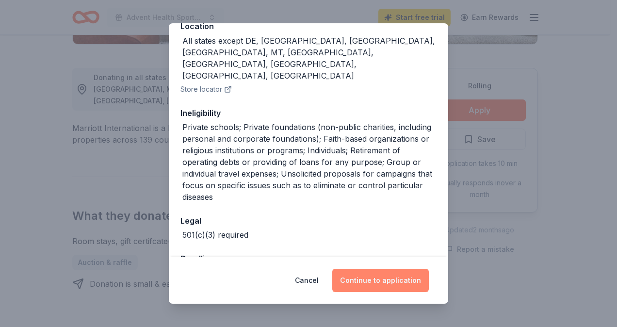
click at [384, 273] on button "Continue to application" at bounding box center [380, 280] width 96 height 23
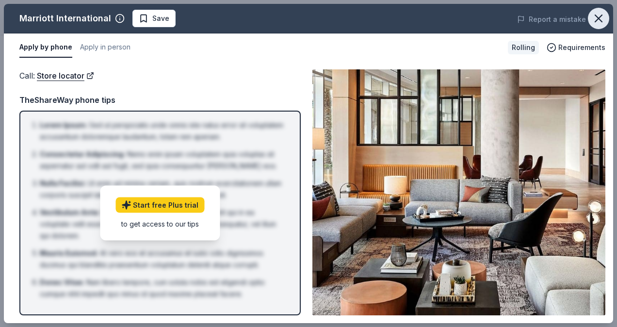
click at [602, 21] on icon "button" at bounding box center [598, 19] width 14 height 14
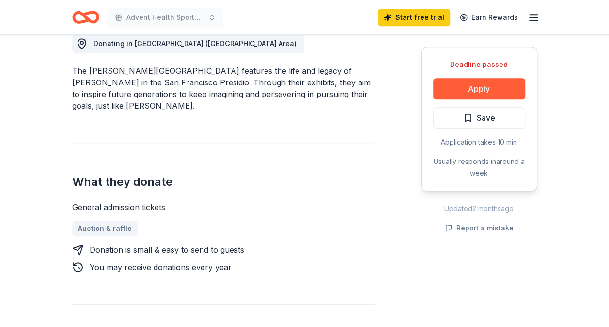
scroll to position [285, 0]
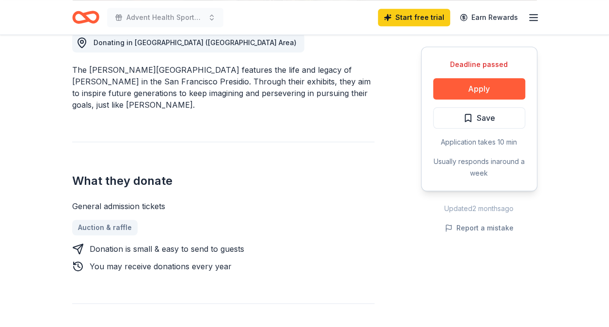
click at [390, 125] on div "Donating in CA (San Francisco Bay Area) The Walt Disney Family Museum features …" at bounding box center [304, 255] width 465 height 491
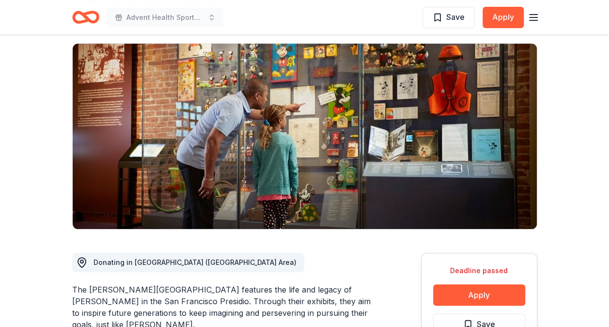
scroll to position [0, 0]
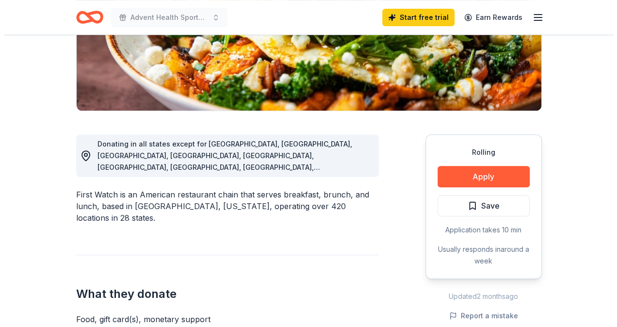
scroll to position [186, 0]
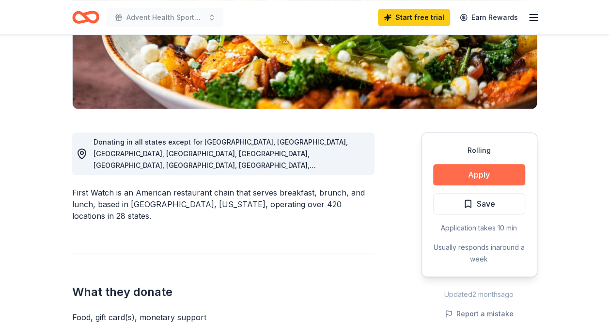
click at [450, 168] on button "Apply" at bounding box center [479, 174] width 92 height 21
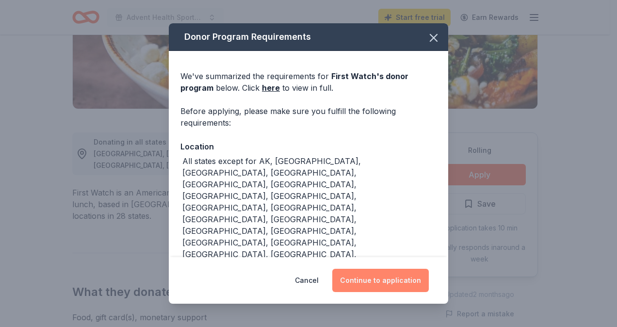
click at [380, 288] on button "Continue to application" at bounding box center [380, 280] width 96 height 23
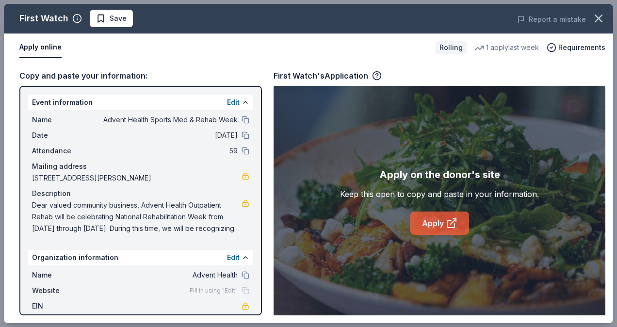
click at [417, 227] on link "Apply" at bounding box center [439, 222] width 59 height 23
